Goal: Transaction & Acquisition: Purchase product/service

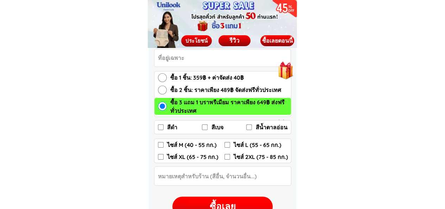
scroll to position [1056, 0]
